Goal: Communication & Community: Answer question/provide support

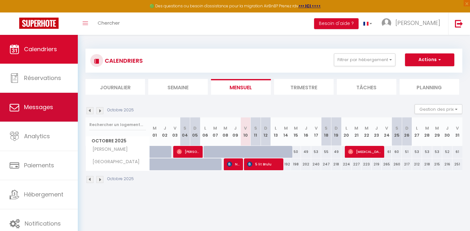
click at [32, 110] on span "Messages" at bounding box center [38, 107] width 29 height 8
select select "message"
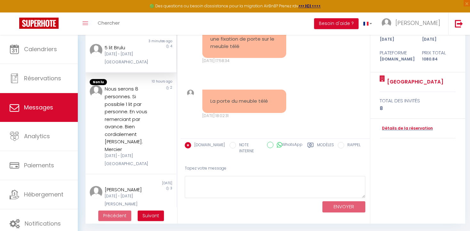
scroll to position [70, 0]
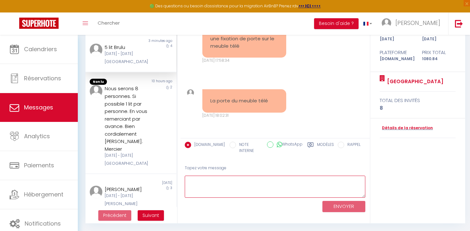
click at [190, 176] on textarea at bounding box center [275, 187] width 181 height 22
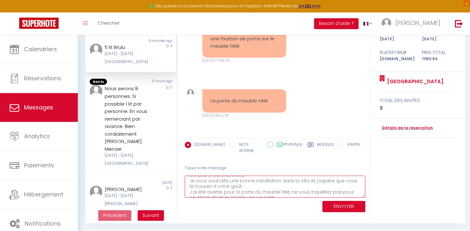
scroll to position [11, 0]
click at [359, 182] on textarea "Bonjour [PERSON_NAME], Je vous souhaite une bonne installation dans la villa et…" at bounding box center [275, 187] width 181 height 22
drag, startPoint x: 190, startPoint y: 188, endPoint x: 225, endPoint y: 186, distance: 34.7
click at [225, 186] on textarea "Bonjour [PERSON_NAME], Je vous souhaite une bonne installation dans la villa et…" at bounding box center [275, 187] width 181 height 22
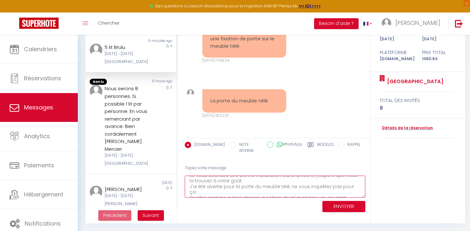
drag, startPoint x: 191, startPoint y: 188, endPoint x: 226, endPoint y: 187, distance: 35.6
click at [226, 187] on textarea "Bonjour [PERSON_NAME], Je vous souhaite une bonne installation dans la villa et…" at bounding box center [275, 187] width 181 height 22
click at [244, 187] on textarea "Bonjour [PERSON_NAME], Je vous souhaite une bonne installation dans la villa et…" at bounding box center [275, 187] width 181 height 22
click at [205, 189] on textarea "Bonjour [PERSON_NAME], Je vous souhaite une bonne installation dans la villa et…" at bounding box center [275, 187] width 181 height 22
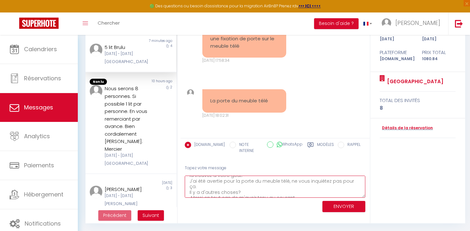
scroll to position [3338, 0]
type textarea "Bonjour [PERSON_NAME], Je vous souhaite une bonne installation dans la villa et…"
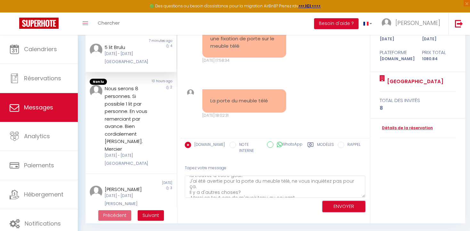
click at [342, 202] on button "ENVOYER" at bounding box center [344, 206] width 43 height 11
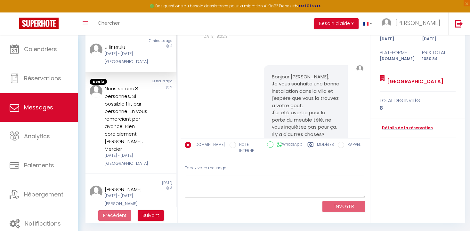
scroll to position [3465, 0]
